Goal: Transaction & Acquisition: Obtain resource

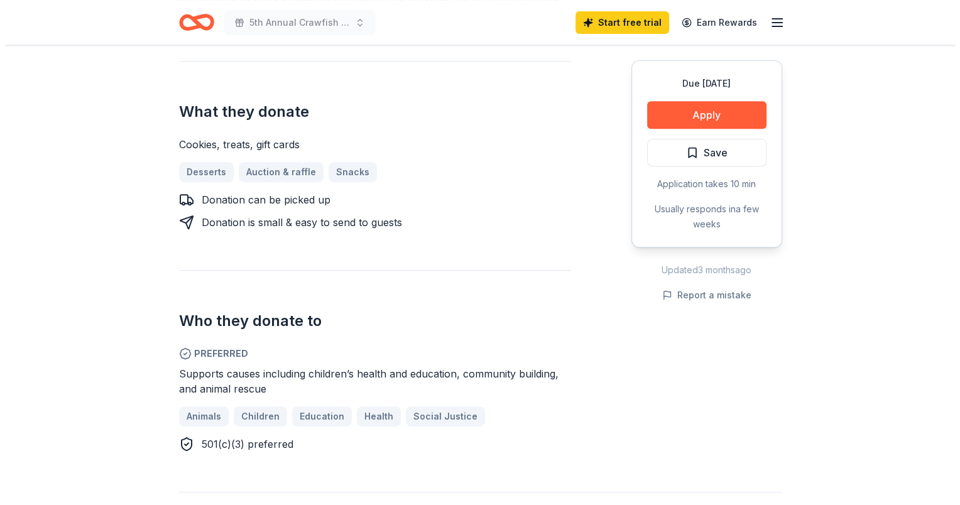
scroll to position [508, 0]
click at [654, 116] on button "Apply" at bounding box center [701, 115] width 119 height 28
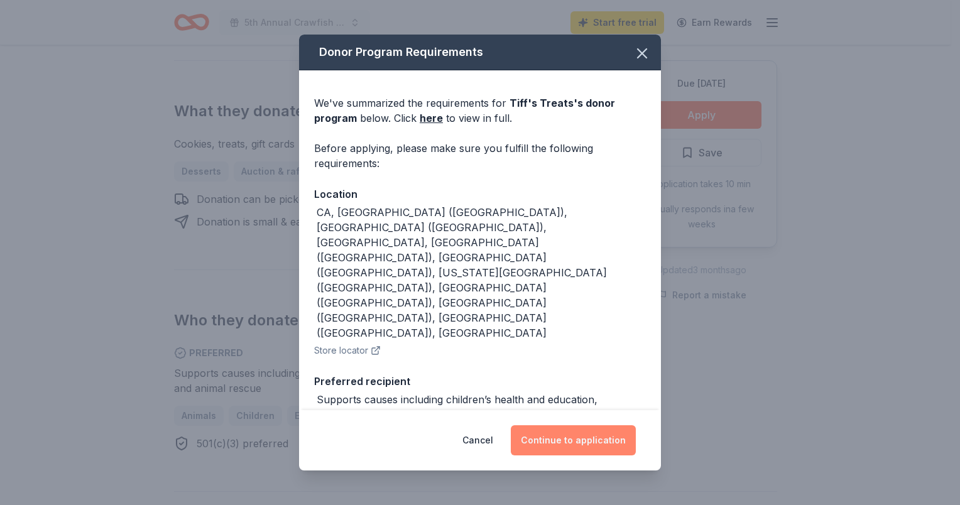
click at [556, 431] on button "Continue to application" at bounding box center [573, 440] width 125 height 30
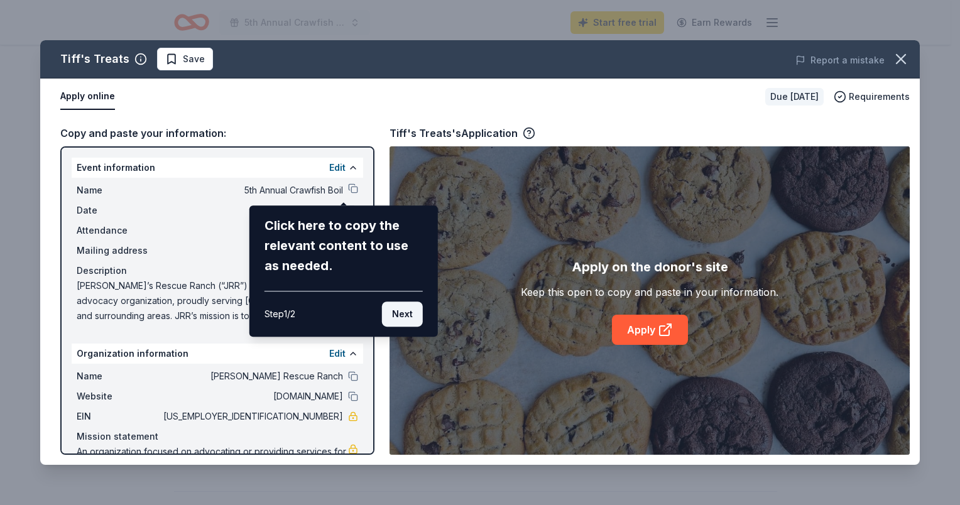
click at [412, 314] on button "Next" at bounding box center [402, 314] width 41 height 25
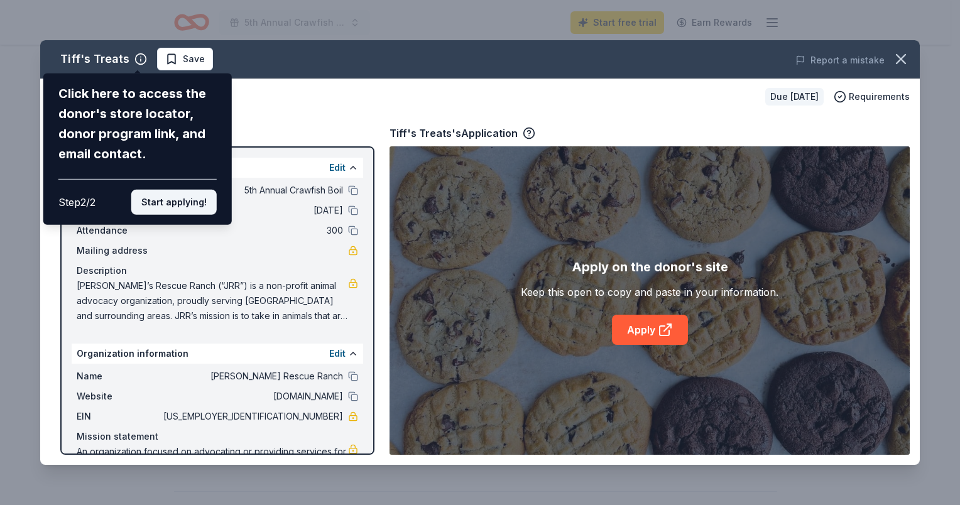
click at [168, 203] on button "Start applying!" at bounding box center [173, 202] width 85 height 25
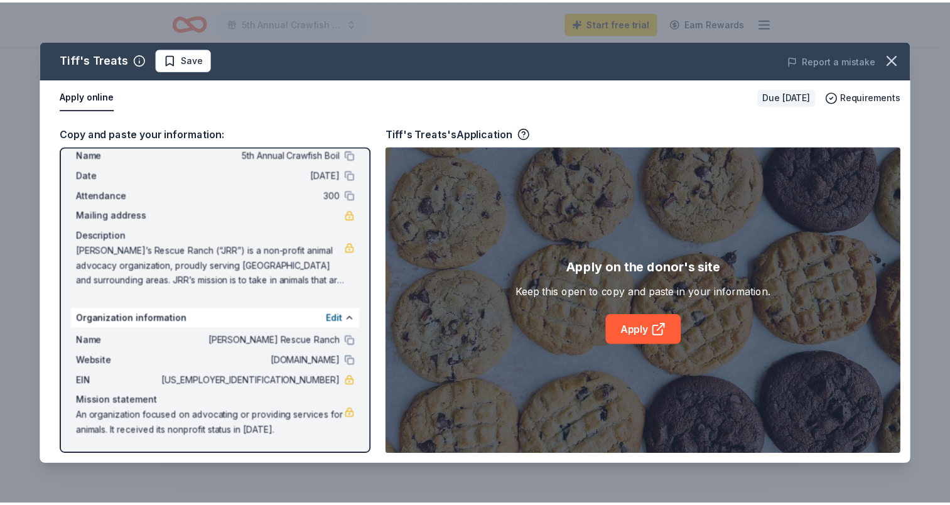
scroll to position [35, 0]
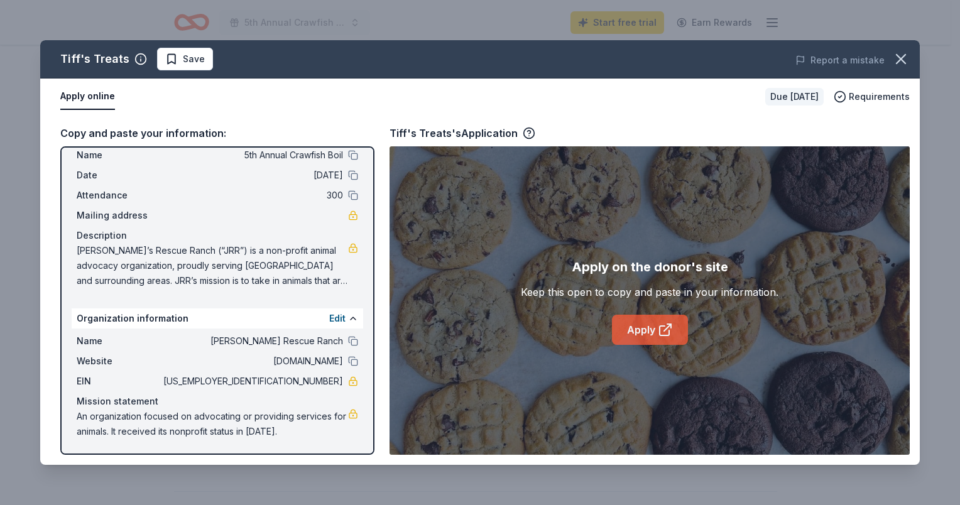
click at [665, 327] on icon at bounding box center [665, 329] width 15 height 15
click at [651, 330] on link "Apply" at bounding box center [650, 330] width 76 height 30
click at [904, 60] on icon "button" at bounding box center [901, 59] width 18 height 18
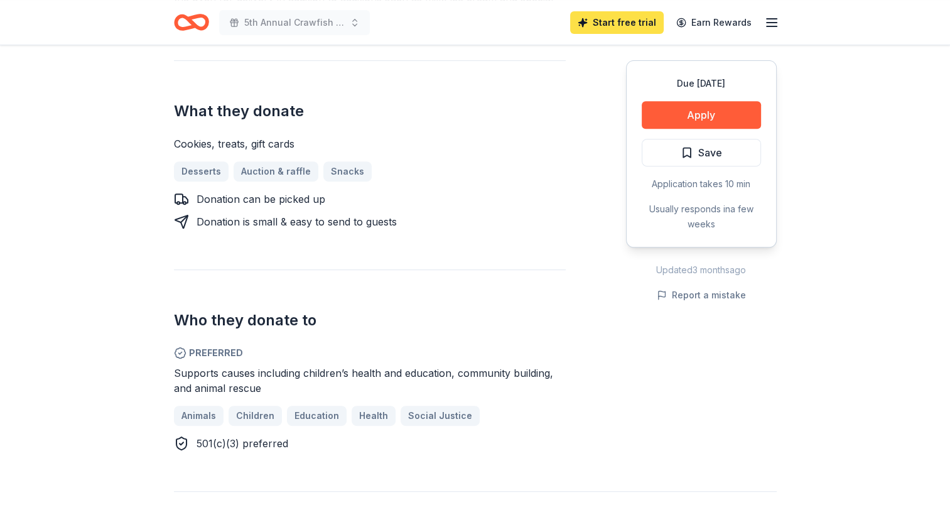
click at [629, 28] on link "Start free trial" at bounding box center [617, 22] width 94 height 23
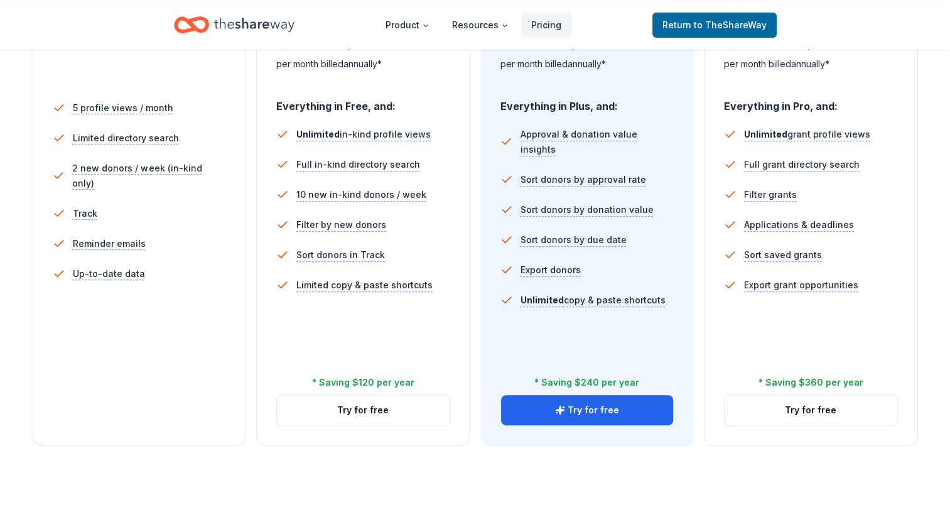
scroll to position [338, 0]
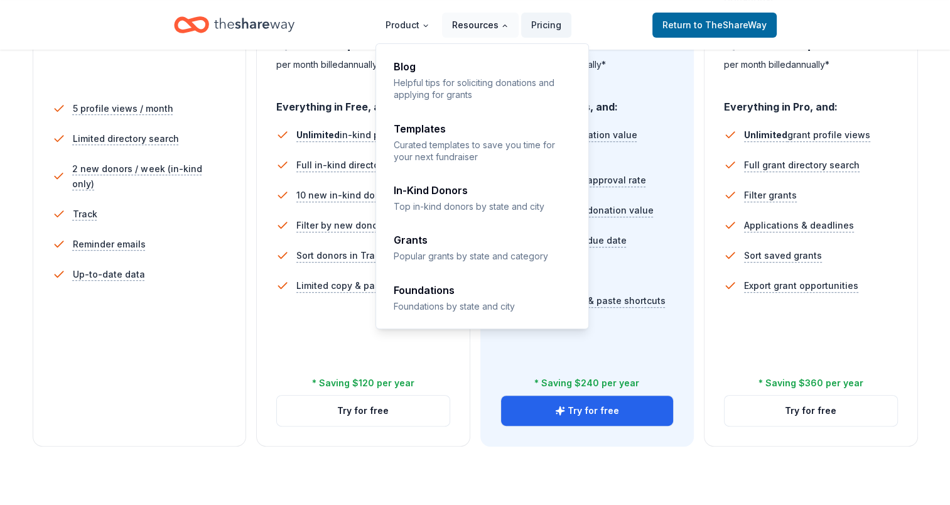
click at [477, 26] on button "Resources" at bounding box center [480, 25] width 77 height 25
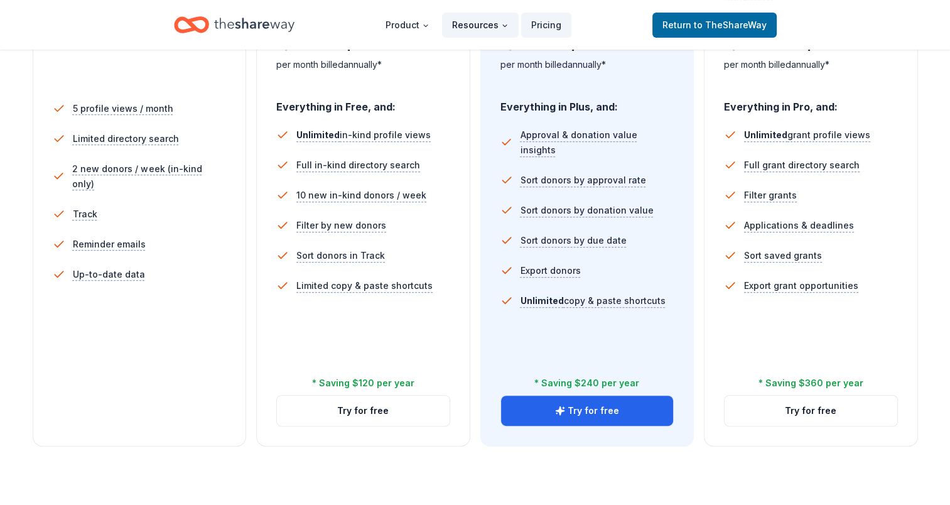
click at [477, 26] on button "Resources" at bounding box center [480, 25] width 77 height 25
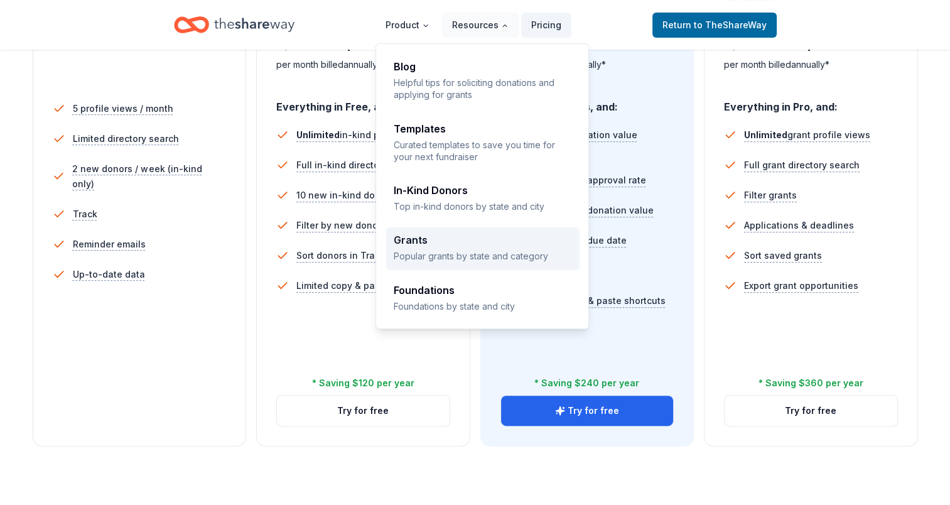
click at [430, 249] on div "Grants Popular grants by state and category" at bounding box center [483, 248] width 178 height 27
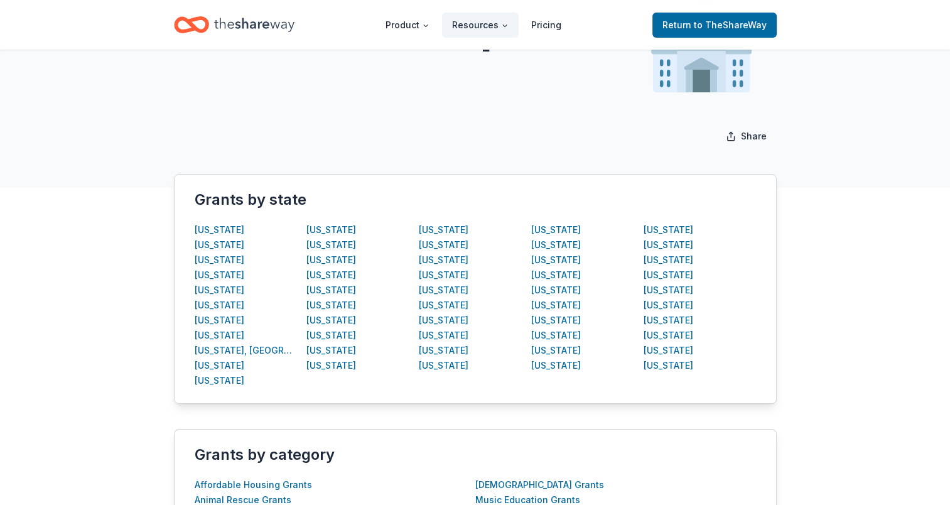
scroll to position [136, 0]
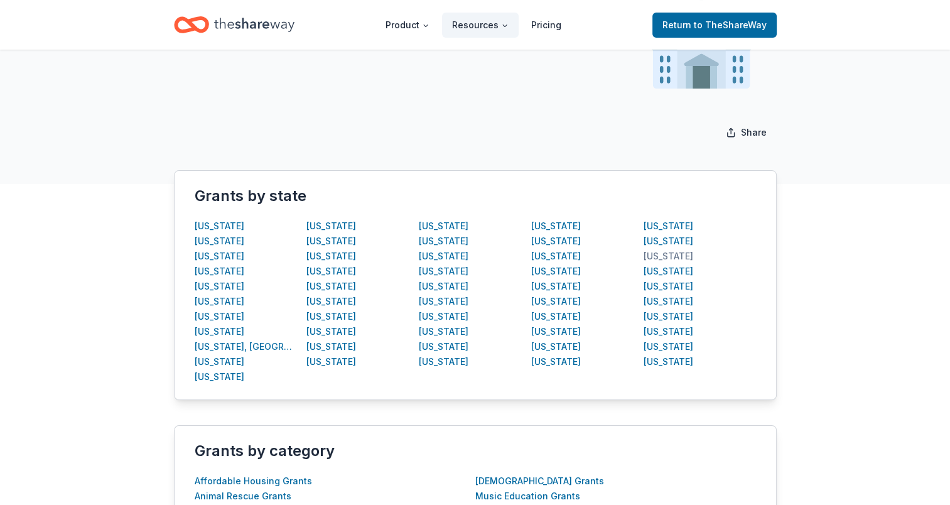
click at [650, 256] on div "Texas" at bounding box center [669, 256] width 50 height 15
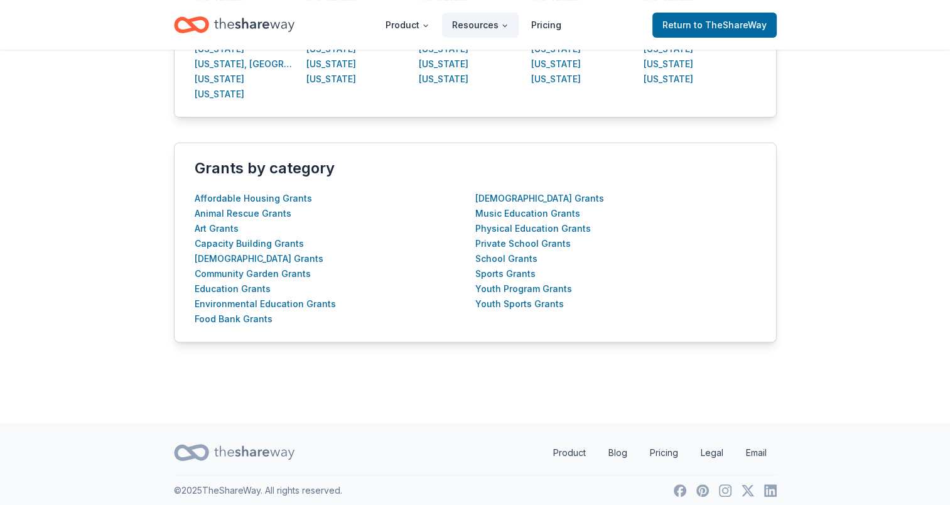
scroll to position [417, 0]
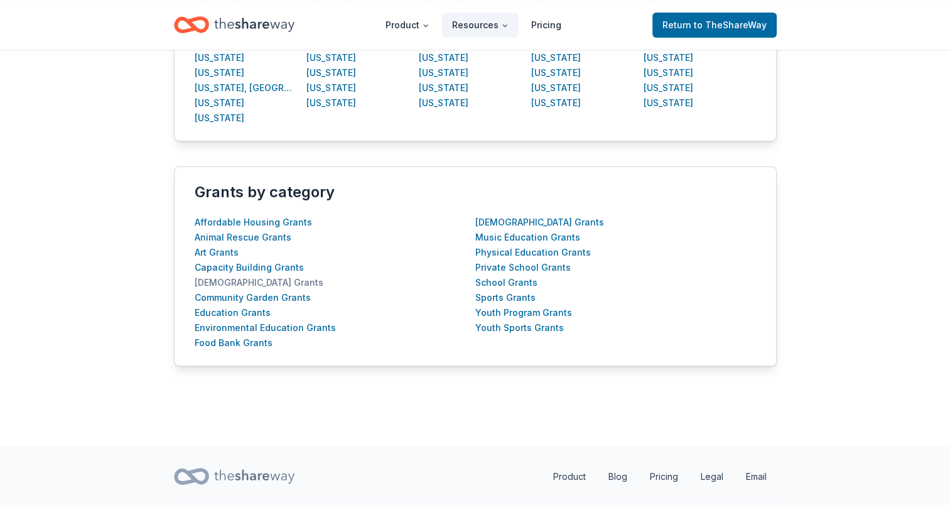
scroll to position [391, 0]
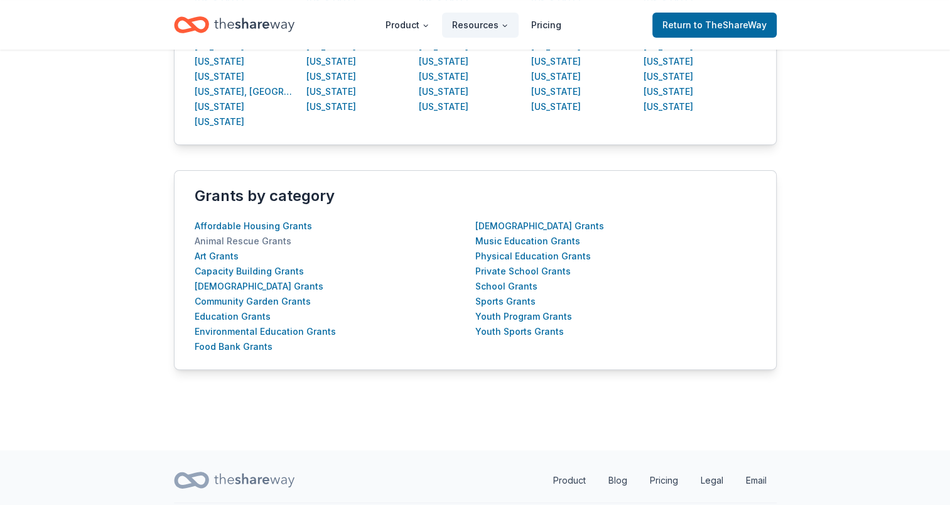
click at [233, 237] on div "Animal Rescue Grants" at bounding box center [243, 241] width 97 height 15
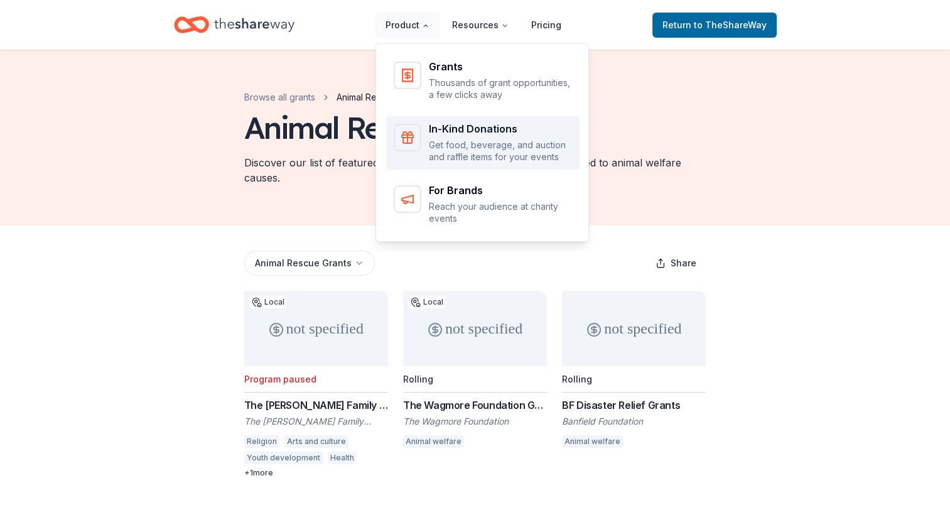
click at [421, 141] on div "Main" at bounding box center [408, 138] width 28 height 28
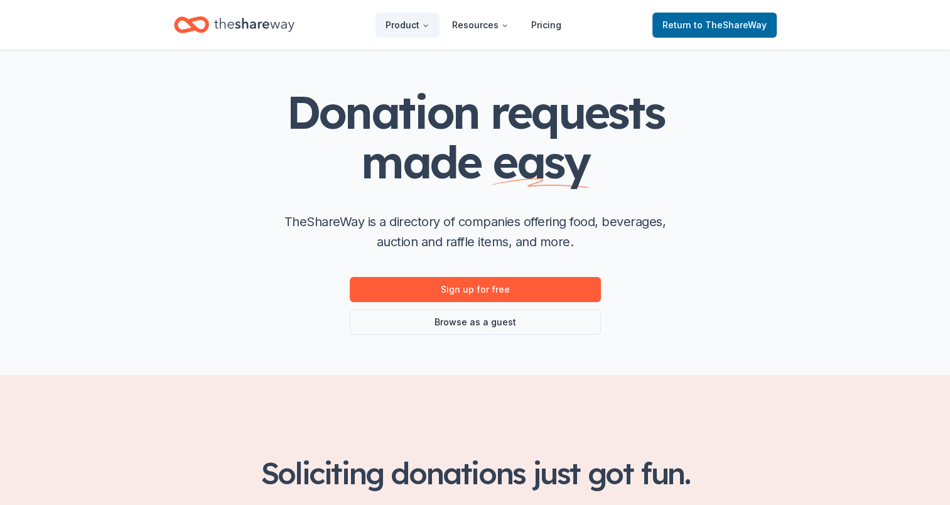
scroll to position [44, 0]
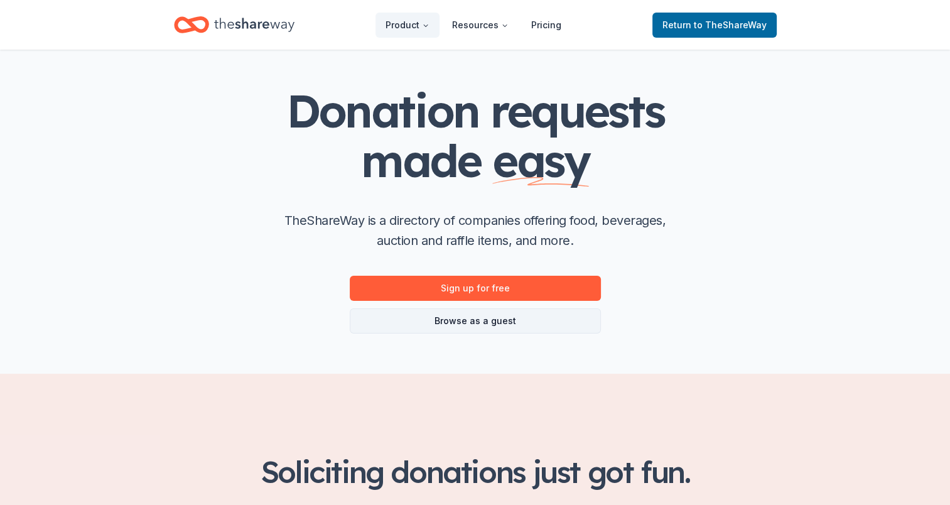
click at [407, 317] on link "Browse as a guest" at bounding box center [475, 320] width 251 height 25
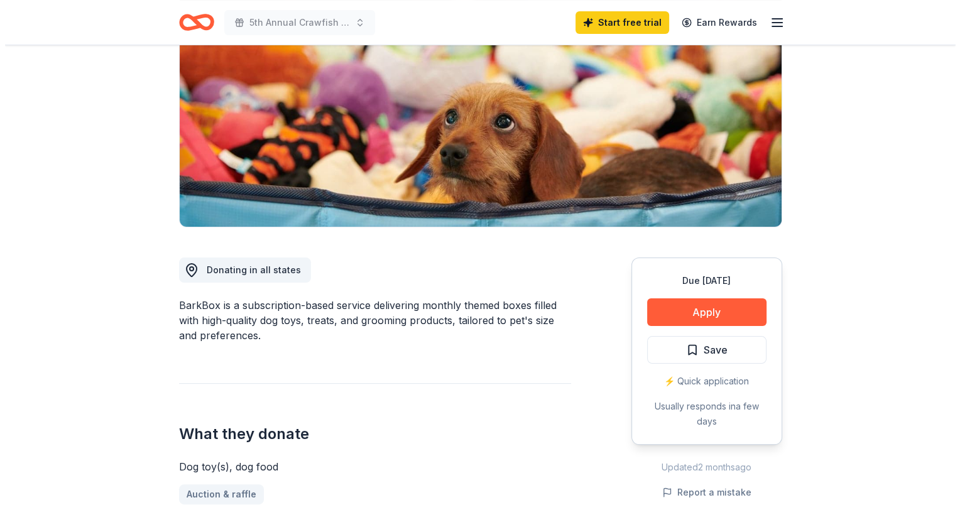
scroll to position [191, 0]
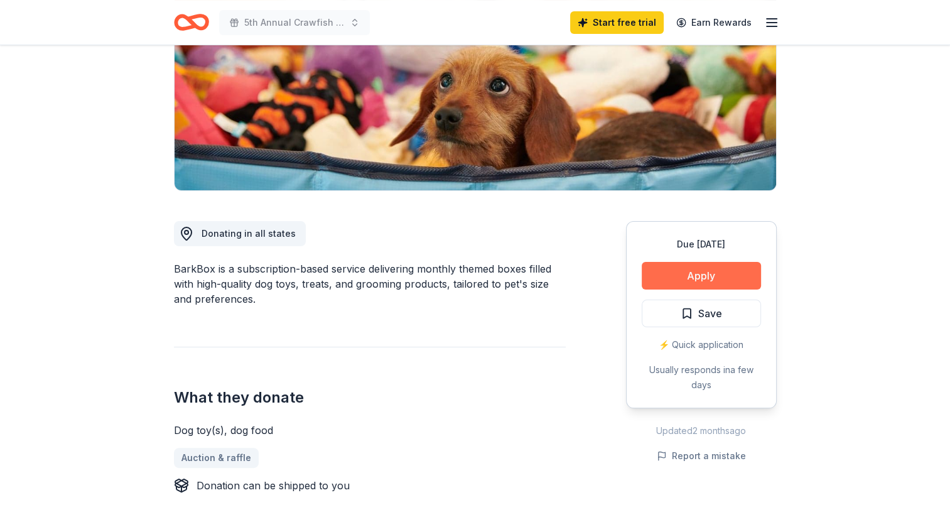
click at [683, 280] on button "Apply" at bounding box center [701, 276] width 119 height 28
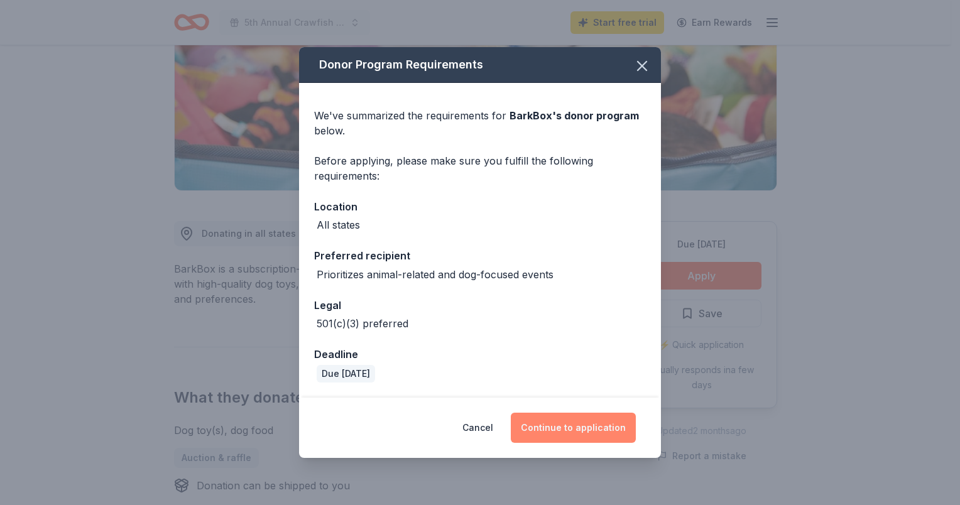
click at [539, 420] on button "Continue to application" at bounding box center [573, 428] width 125 height 30
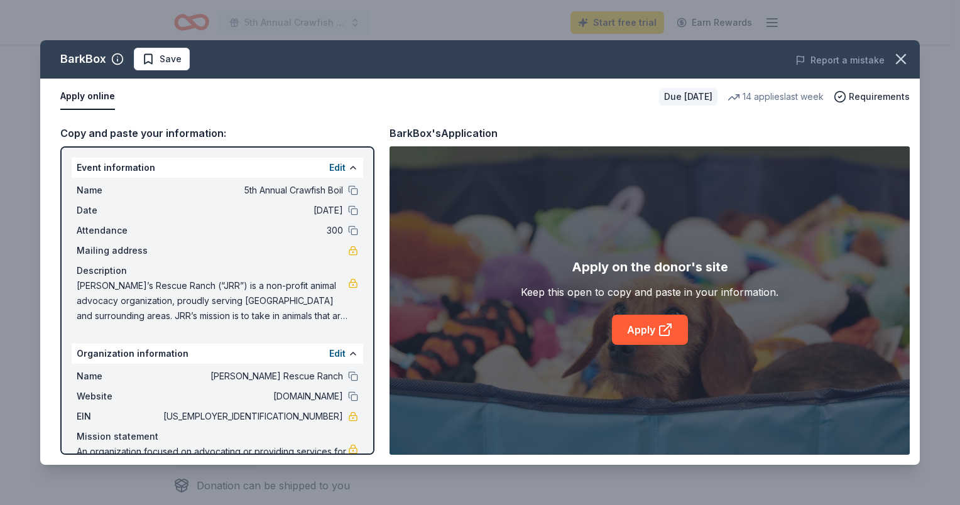
scroll to position [35, 0]
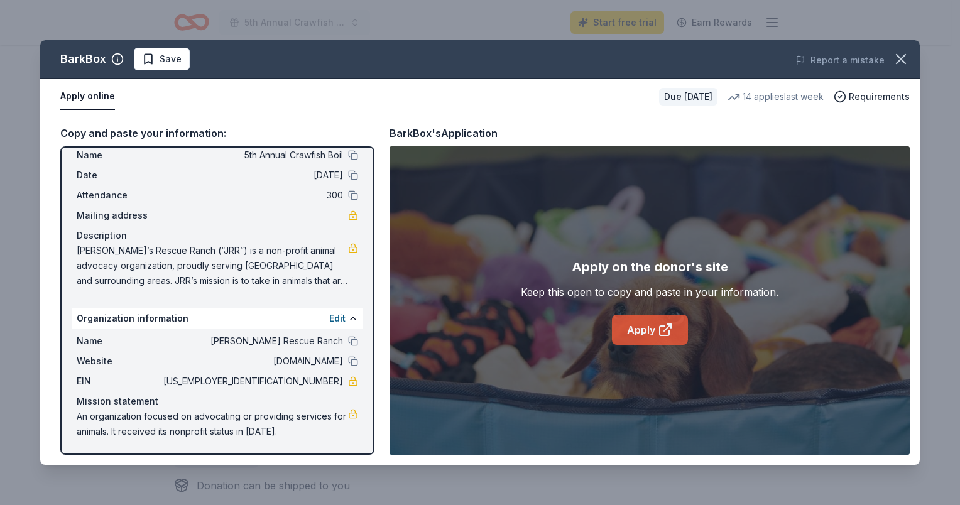
click at [653, 331] on link "Apply" at bounding box center [650, 330] width 76 height 30
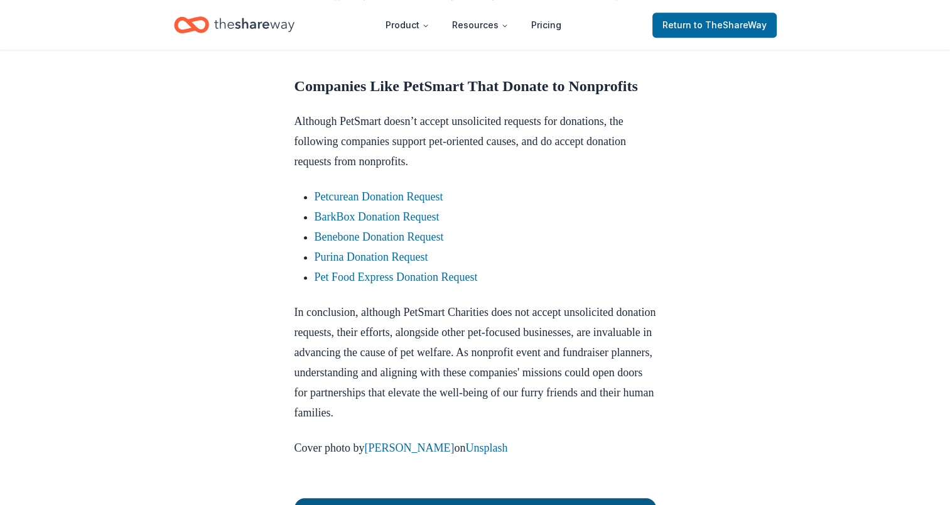
scroll to position [1263, 0]
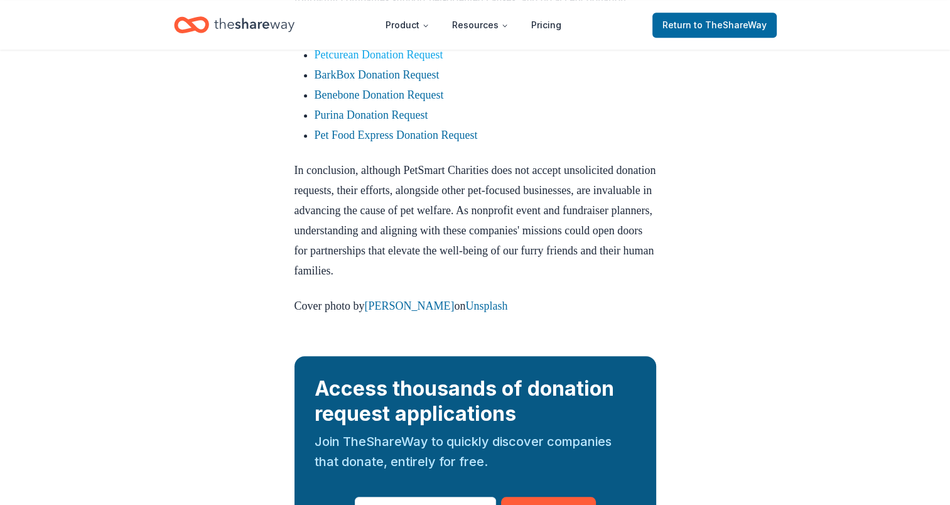
click at [360, 61] on link "Petcurean Donation Request" at bounding box center [379, 54] width 129 height 13
click at [430, 61] on link "Petcurean Donation Request" at bounding box center [379, 54] width 129 height 13
click at [401, 61] on link "Petcurean Donation Request" at bounding box center [379, 54] width 129 height 13
click at [359, 65] on li "Petcurean Donation Request" at bounding box center [486, 55] width 342 height 20
click at [359, 61] on link "Petcurean Donation Request" at bounding box center [379, 54] width 129 height 13
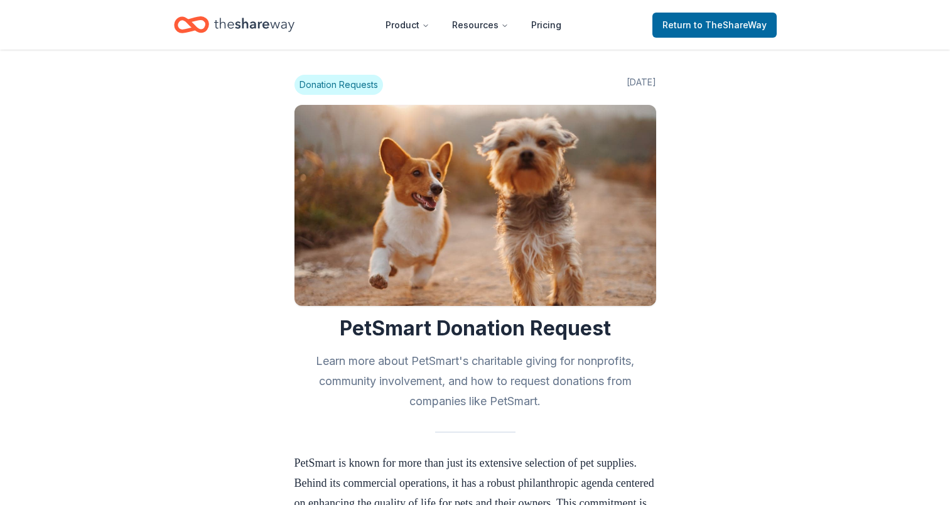
scroll to position [1263, 0]
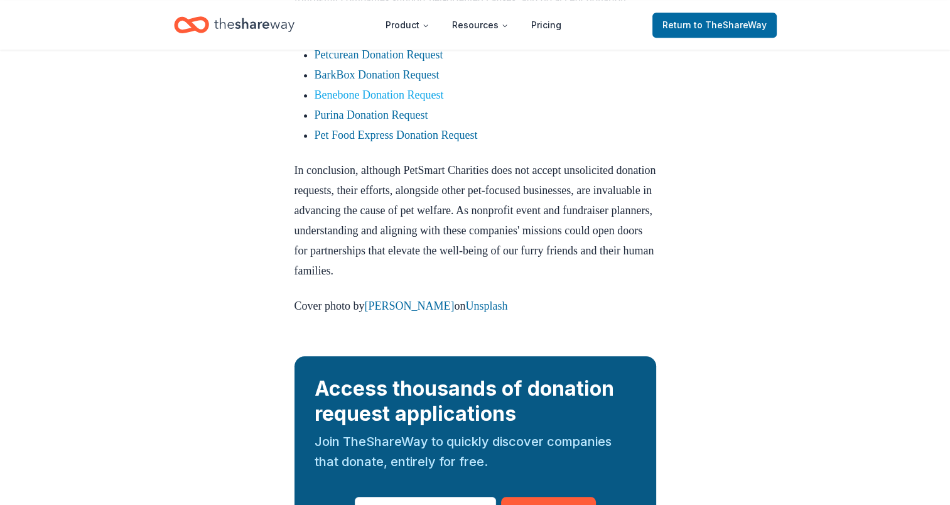
click at [361, 101] on link "Benebone Donation Request" at bounding box center [379, 95] width 129 height 13
